Goal: Information Seeking & Learning: Understand process/instructions

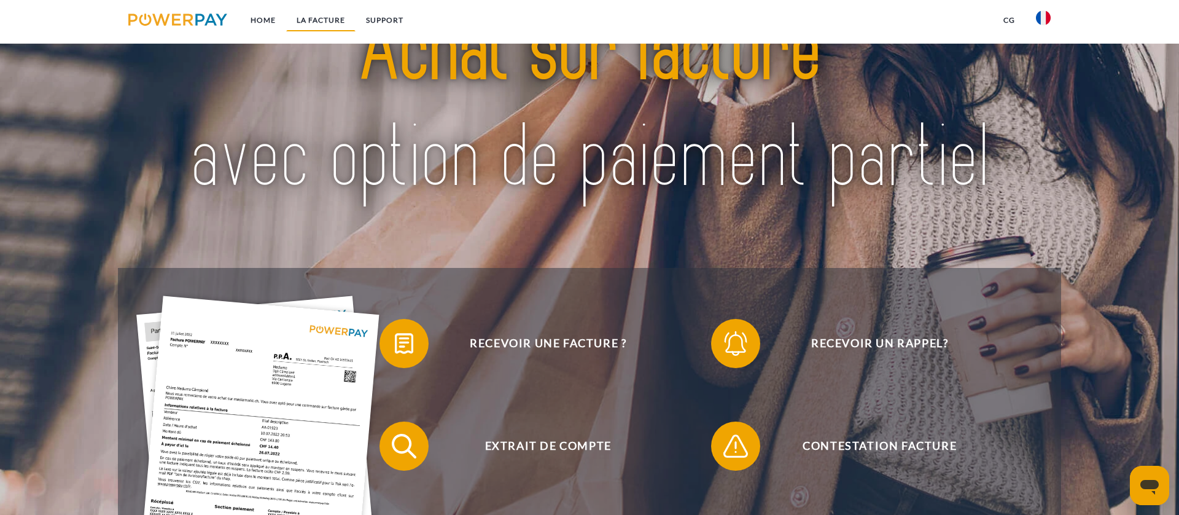
scroll to position [141, 0]
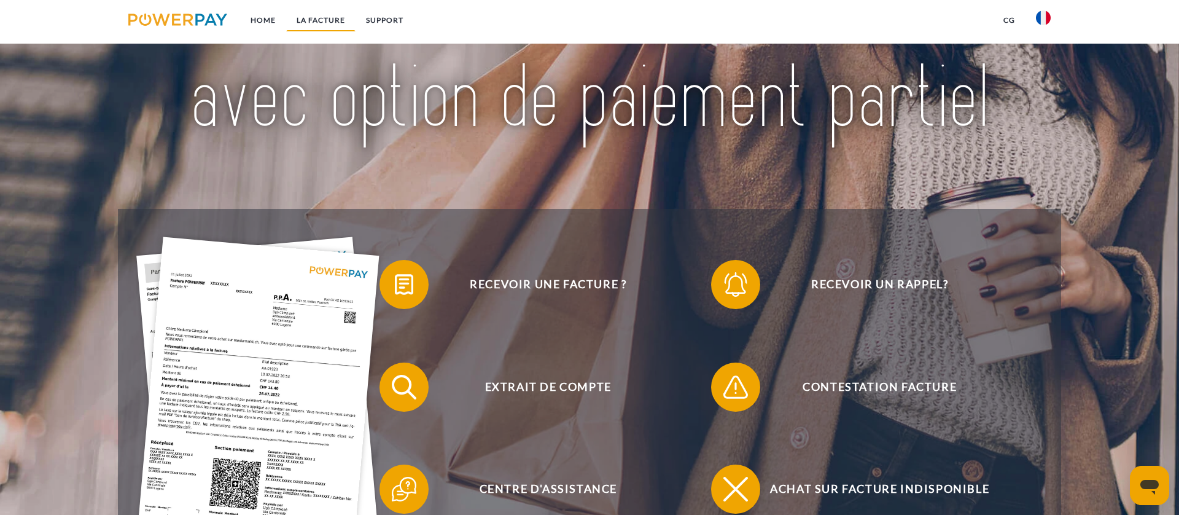
click at [309, 20] on link "LA FACTURE" at bounding box center [320, 20] width 69 height 22
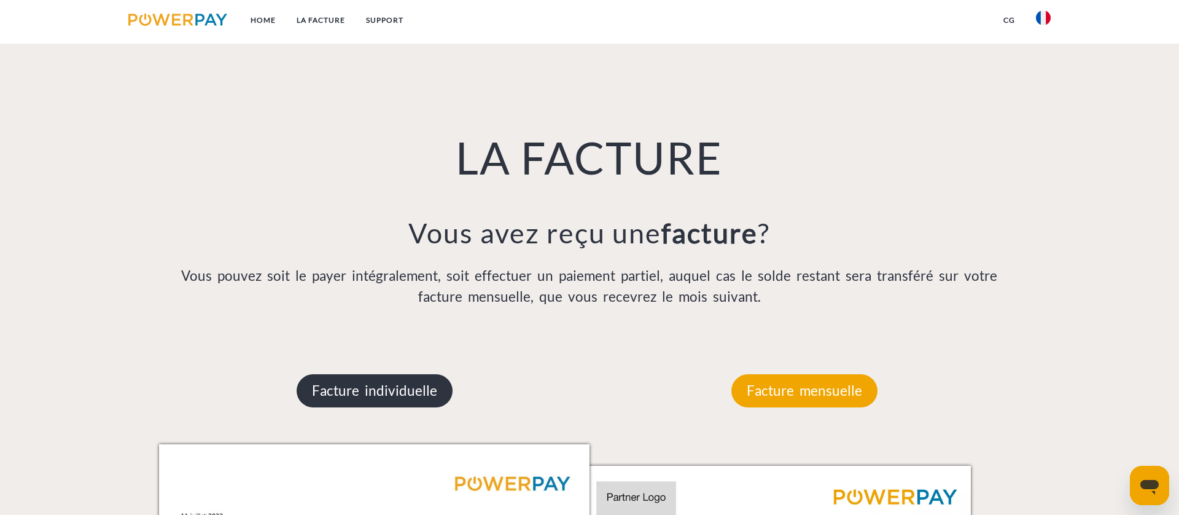
scroll to position [793, 0]
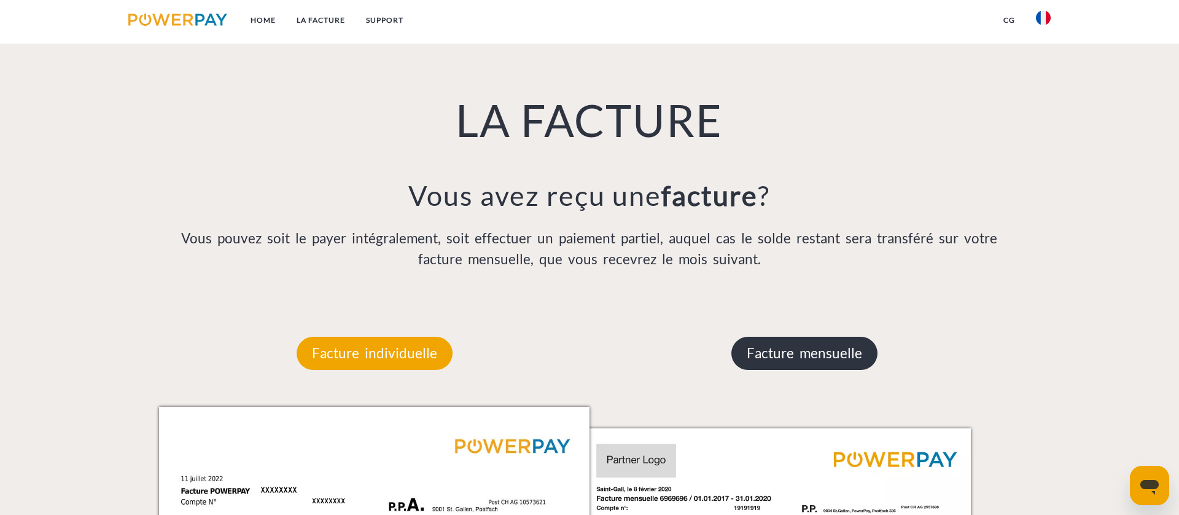
click at [797, 364] on p "Facture mensuelle" at bounding box center [805, 353] width 146 height 33
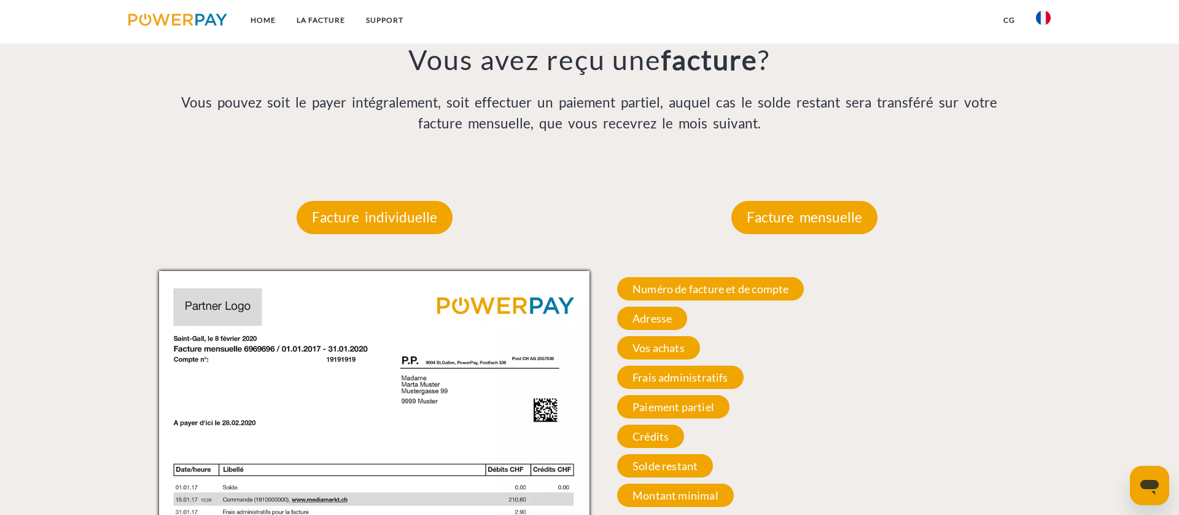
scroll to position [931, 0]
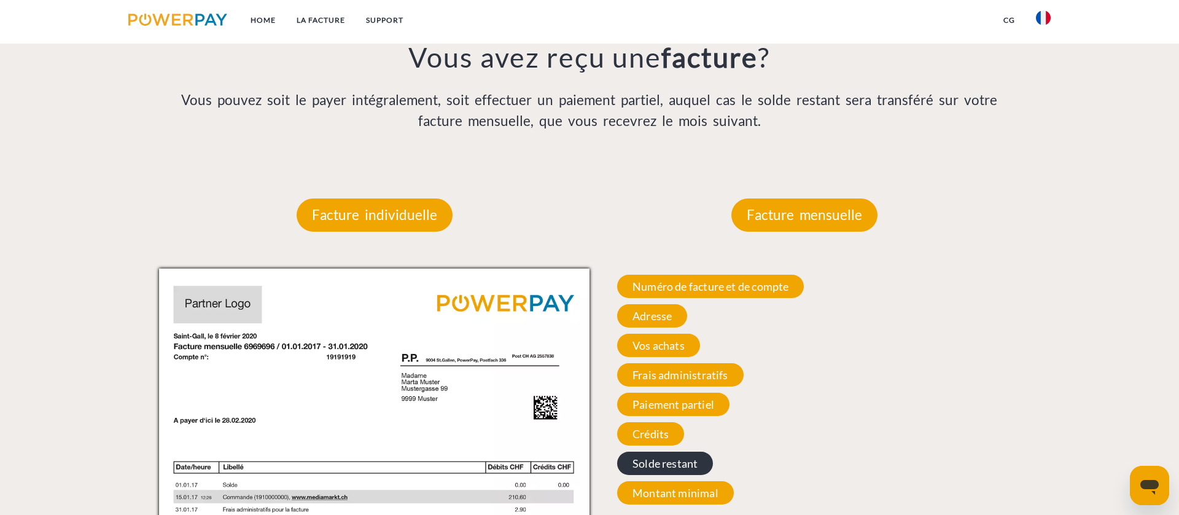
click at [673, 466] on span "Solde restant" at bounding box center [665, 462] width 96 height 23
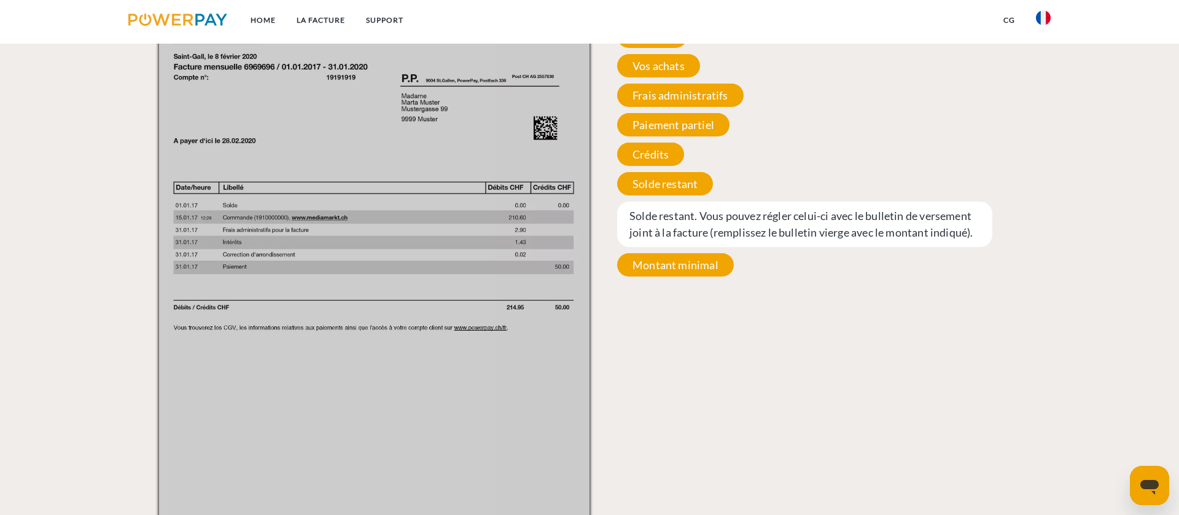
scroll to position [1308, 0]
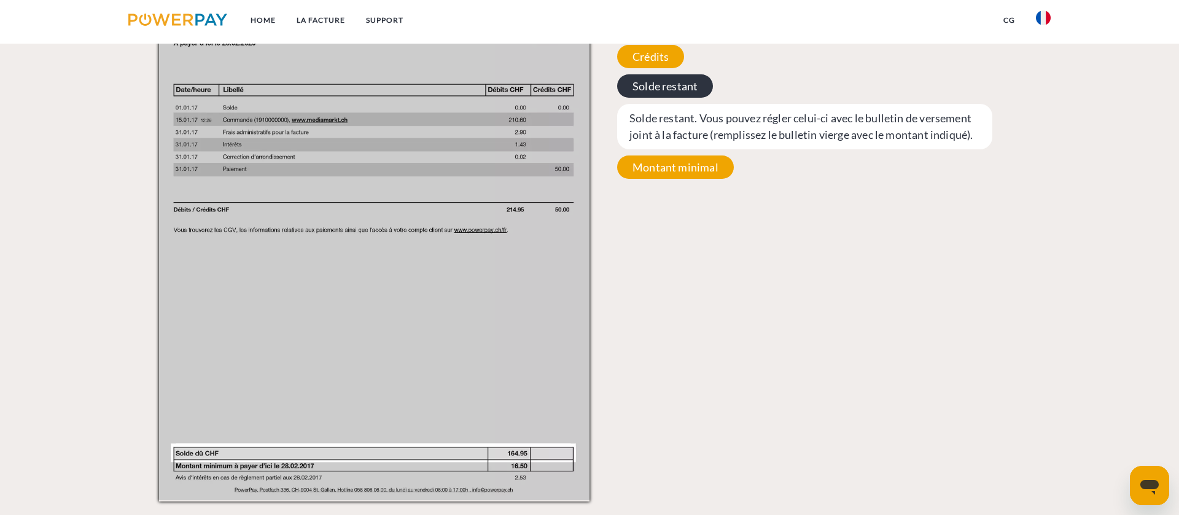
click at [683, 92] on span "Solde restant" at bounding box center [665, 85] width 96 height 23
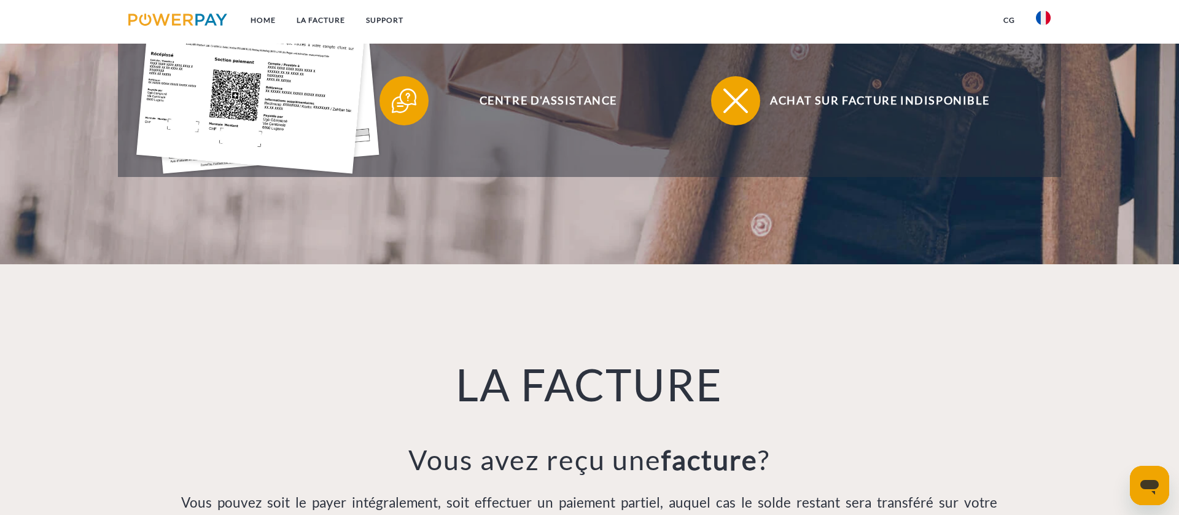
scroll to position [513, 0]
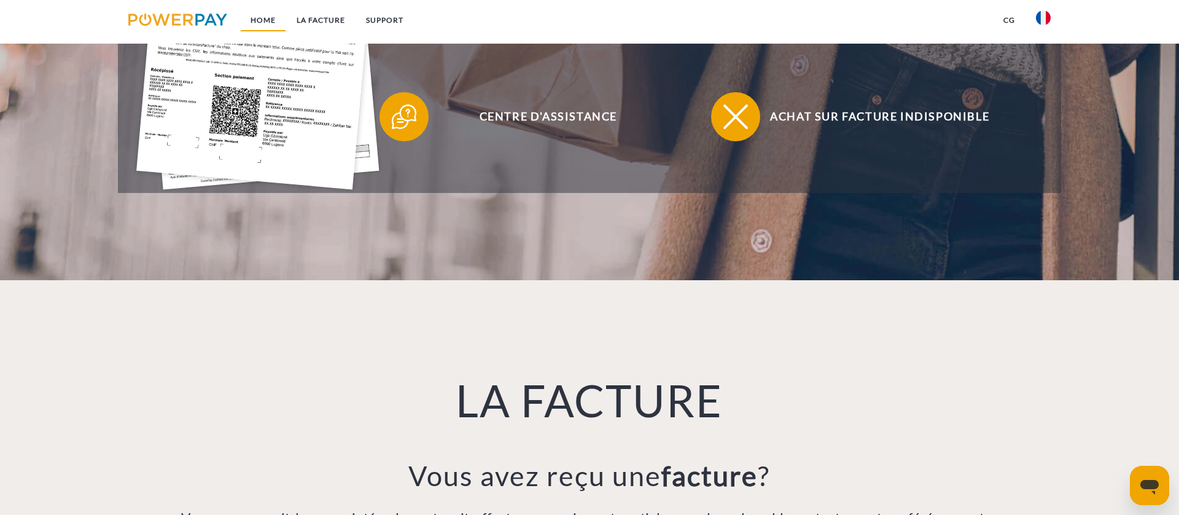
click at [271, 23] on link "Home" at bounding box center [263, 20] width 46 height 22
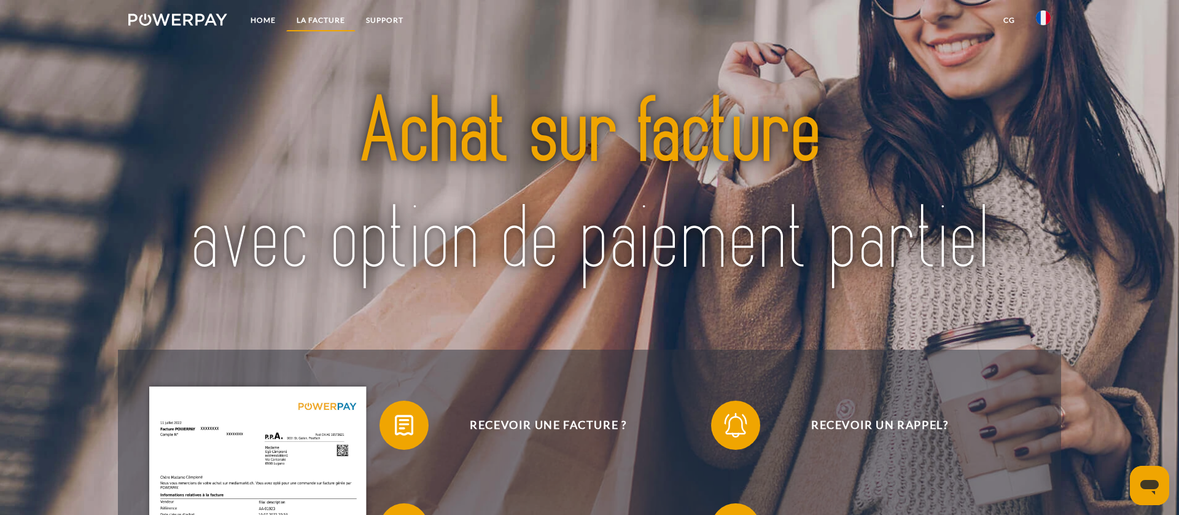
click at [334, 21] on link "LA FACTURE" at bounding box center [320, 20] width 69 height 22
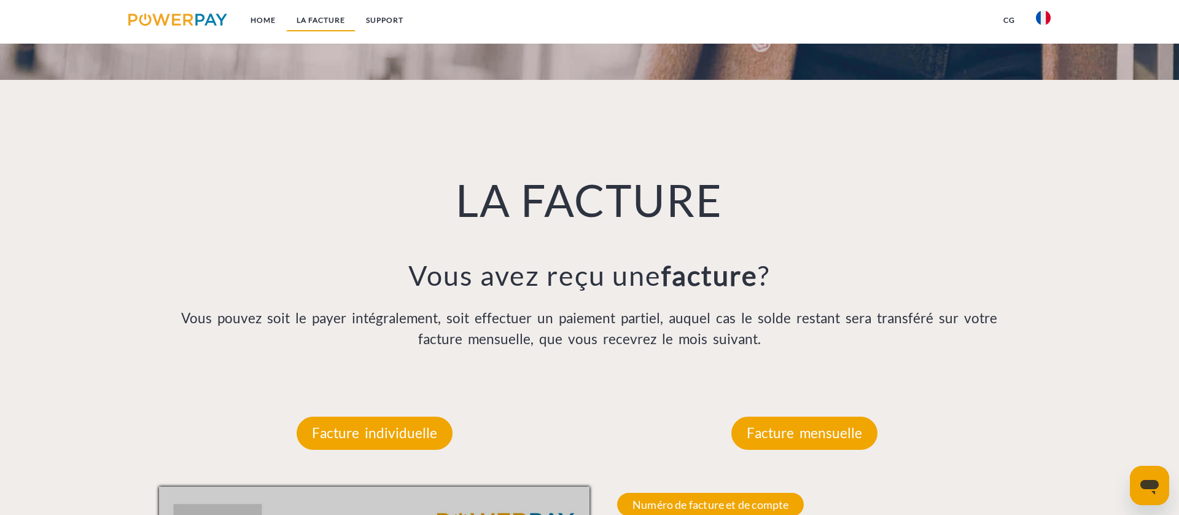
scroll to position [793, 0]
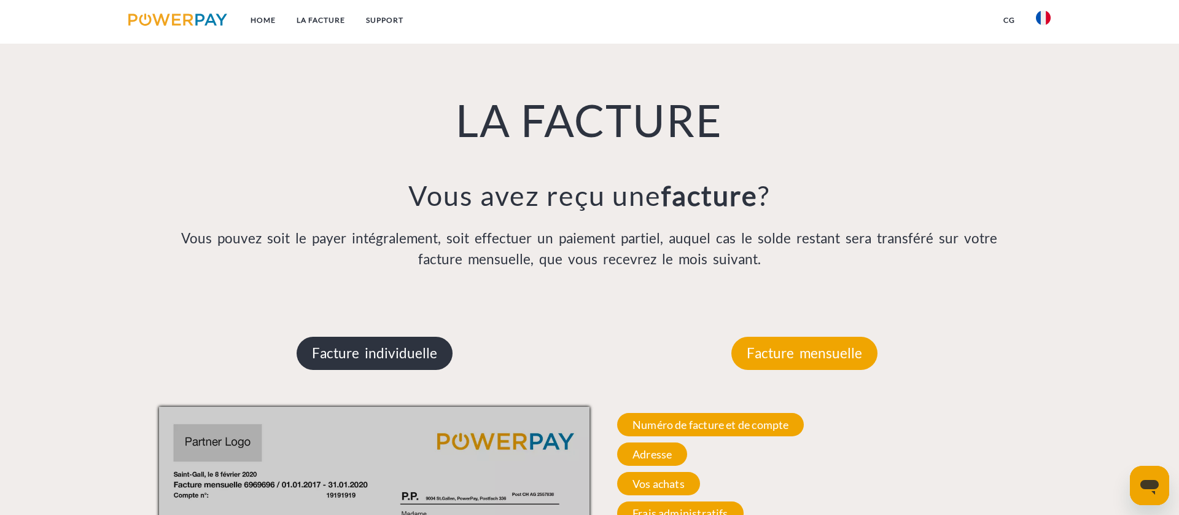
click at [346, 344] on p "Facture individuelle" at bounding box center [375, 353] width 156 height 33
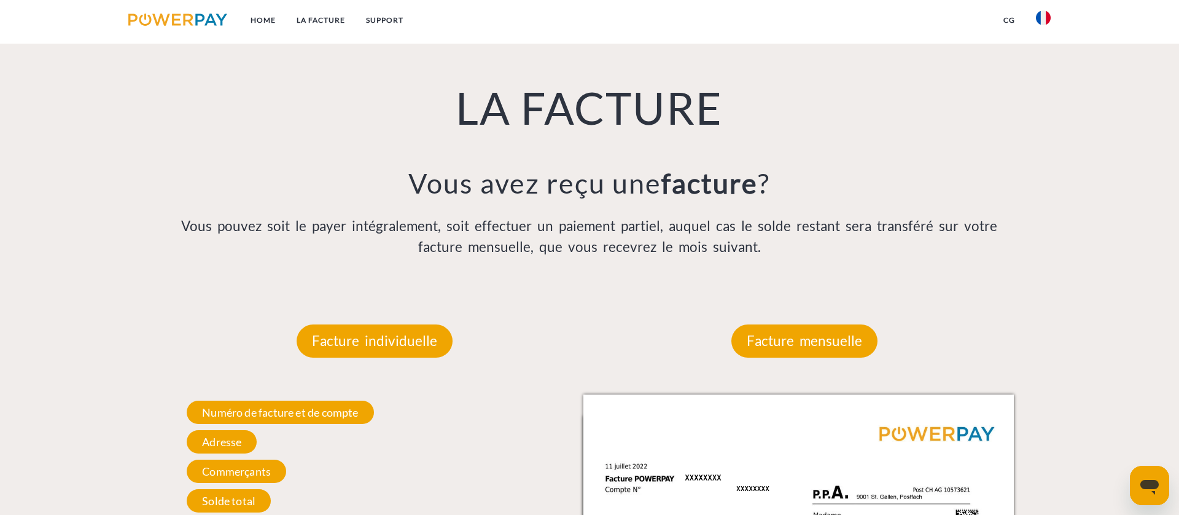
scroll to position [810, 0]
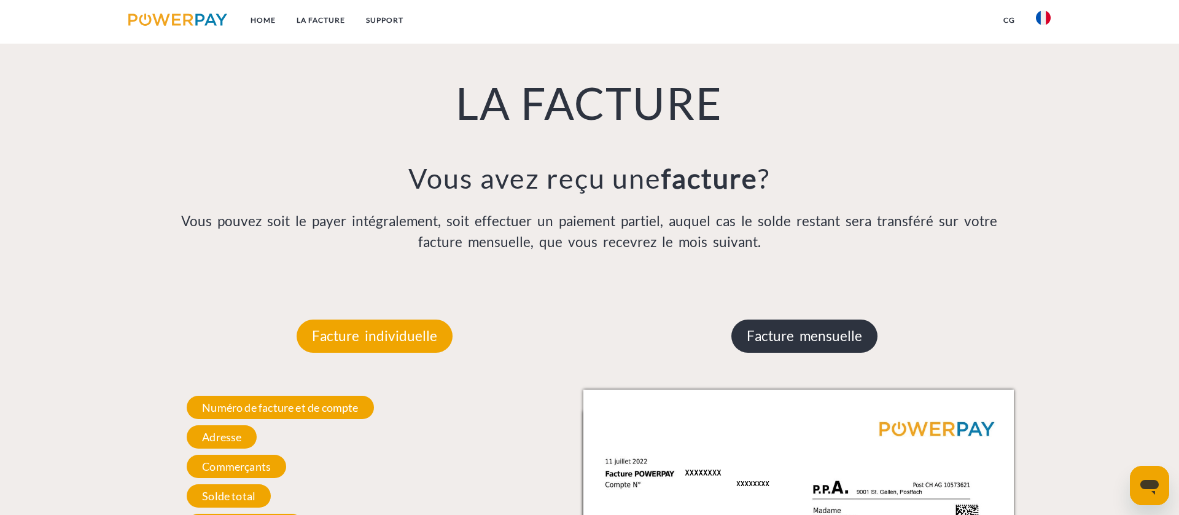
click at [861, 340] on p "Facture mensuelle" at bounding box center [805, 335] width 146 height 33
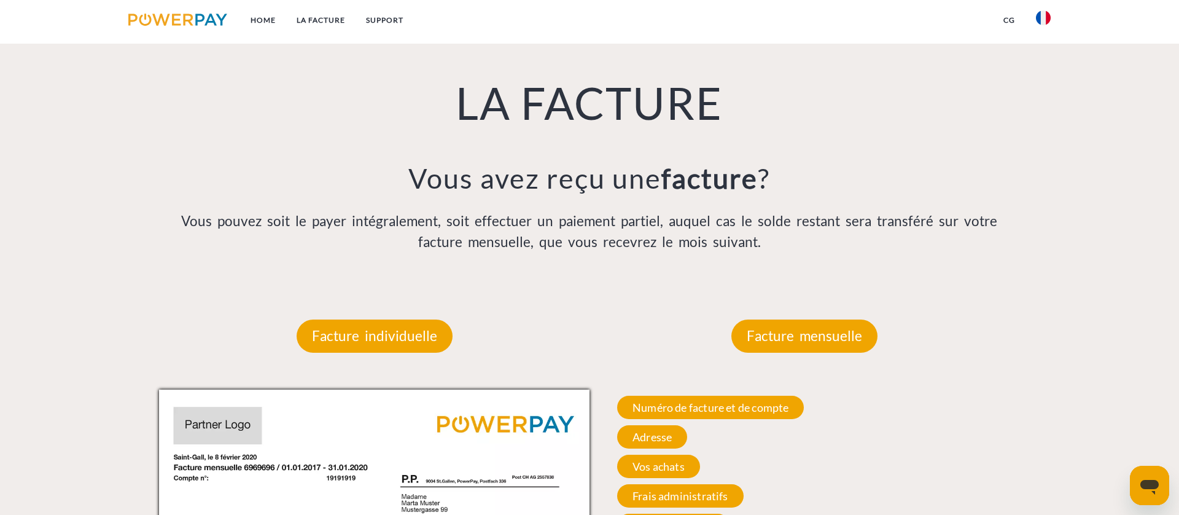
click at [144, 23] on img at bounding box center [177, 20] width 99 height 12
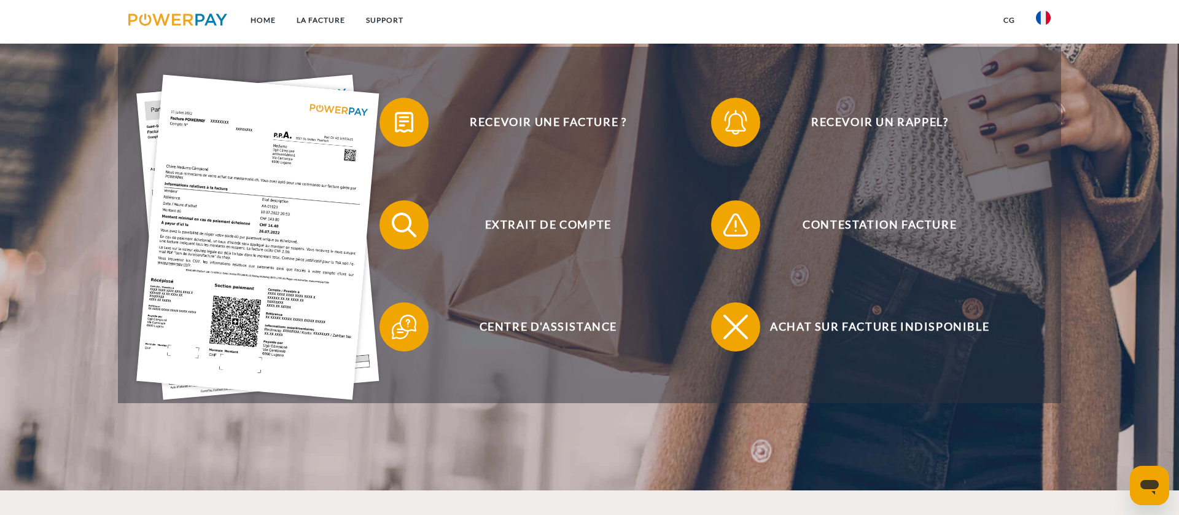
scroll to position [301, 0]
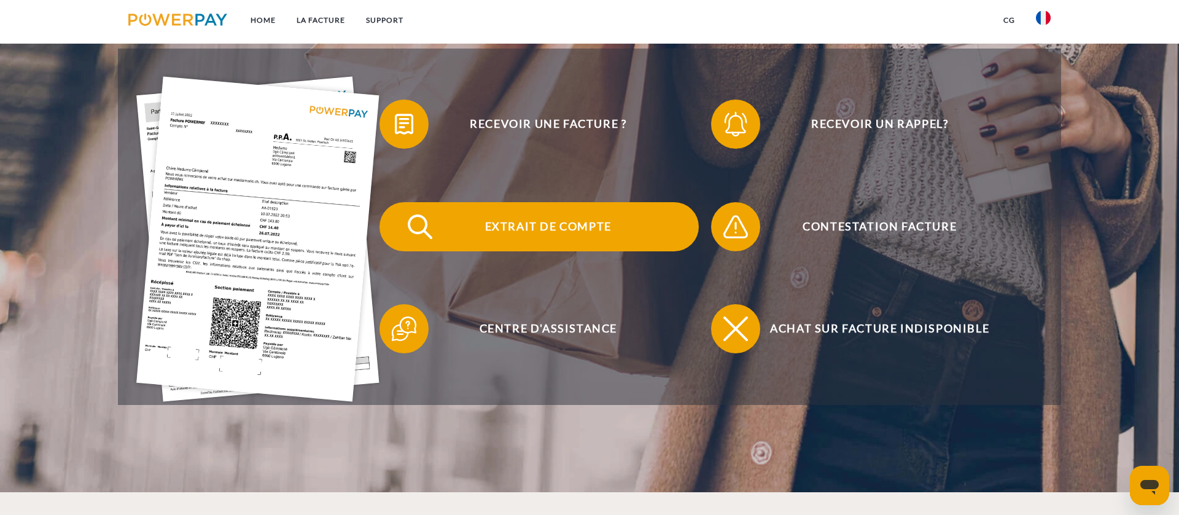
click at [527, 225] on span "Extrait de compte" at bounding box center [548, 226] width 301 height 49
